Goal: Information Seeking & Learning: Learn about a topic

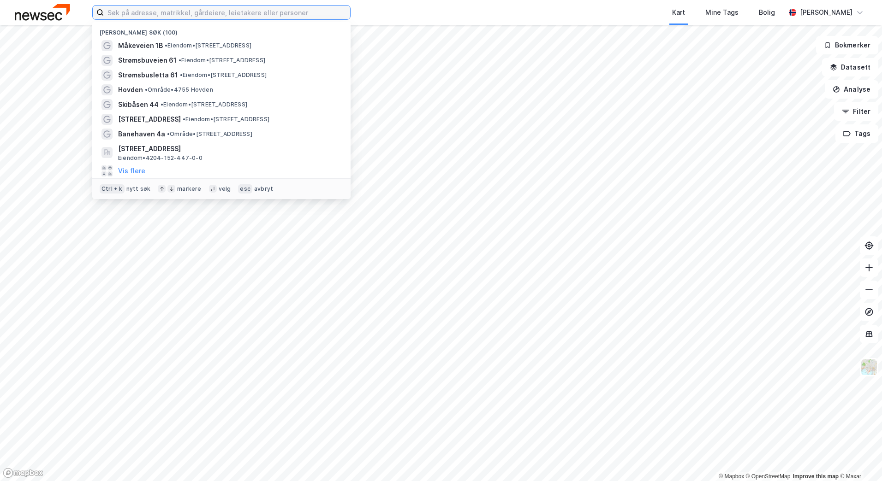
click at [286, 16] on input at bounding box center [227, 13] width 246 height 14
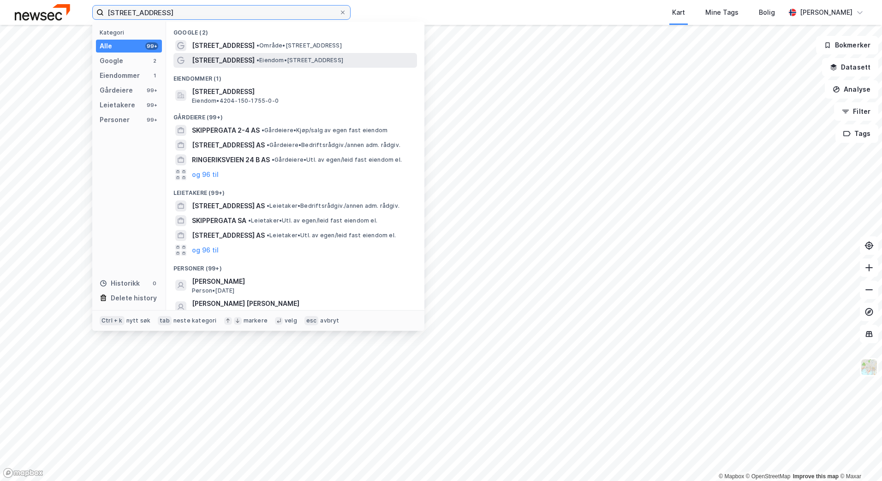
type input "[STREET_ADDRESS]"
click at [273, 59] on span "• Eiendom • [STREET_ADDRESS]" at bounding box center [299, 60] width 87 height 7
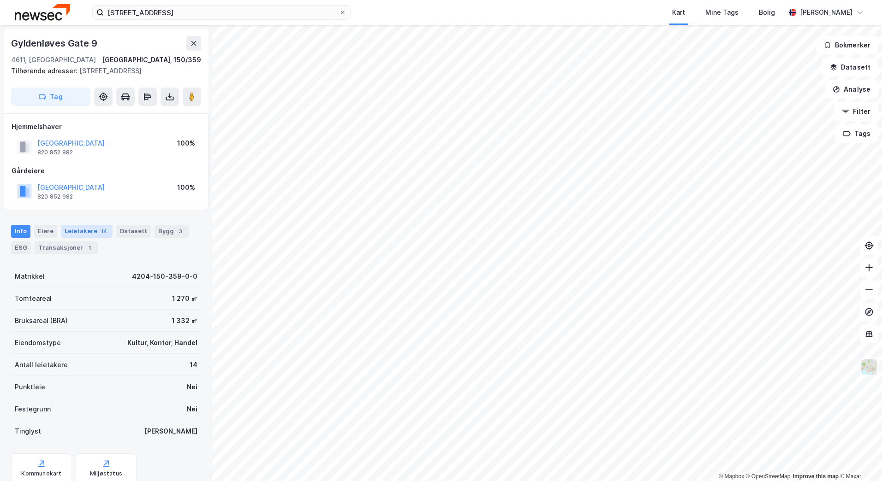
click at [92, 232] on div "Leietakere 14" at bounding box center [87, 231] width 52 height 13
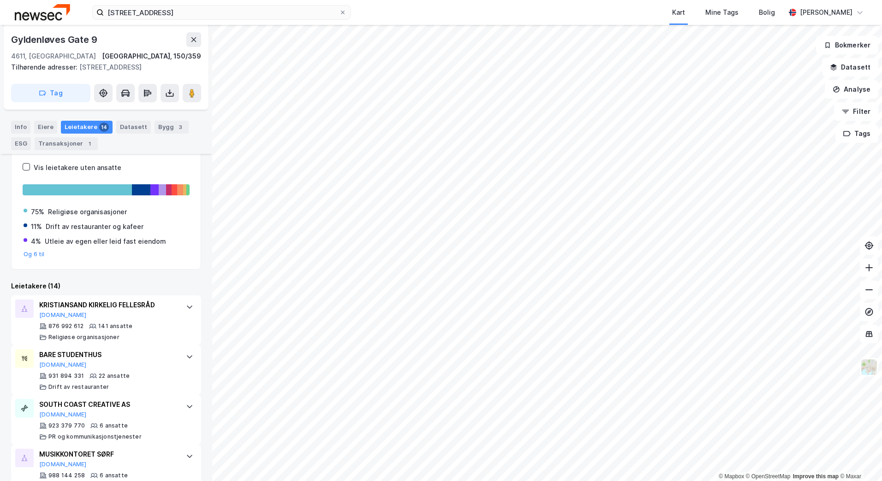
scroll to position [136, 0]
click at [20, 125] on div "Info" at bounding box center [20, 127] width 19 height 13
